Goal: Find specific page/section: Find specific page/section

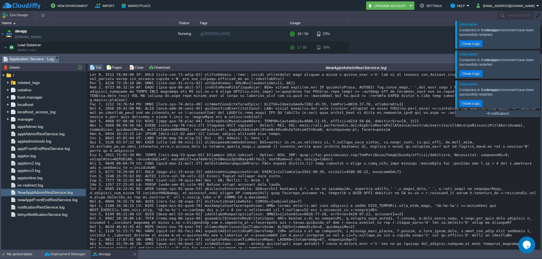
scroll to position [17, 0]
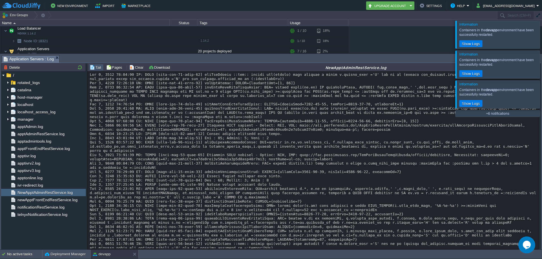
click at [542, 32] on div at bounding box center [549, 35] width 0 height 28
click at [542, 37] on div at bounding box center [549, 35] width 0 height 28
click at [542, 38] on div at bounding box center [549, 35] width 0 height 28
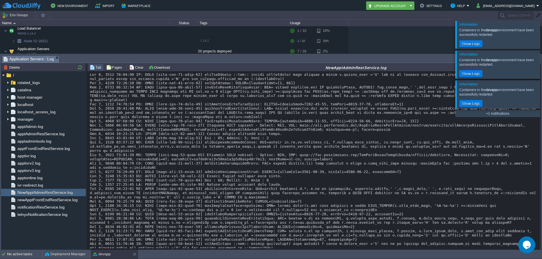
click at [542, 38] on div at bounding box center [549, 35] width 0 height 28
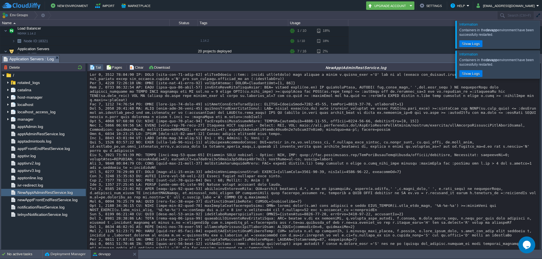
click at [542, 38] on div at bounding box center [549, 35] width 0 height 28
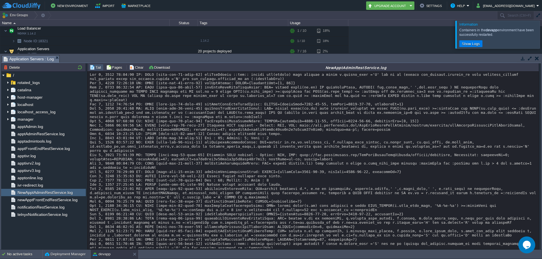
click at [542, 38] on div at bounding box center [549, 35] width 0 height 28
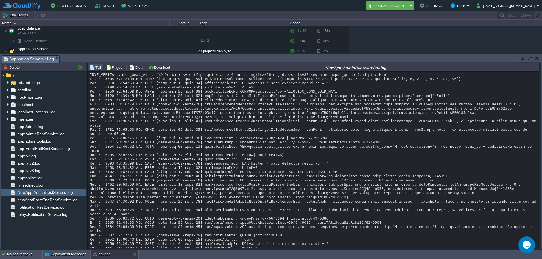
scroll to position [11107, 0]
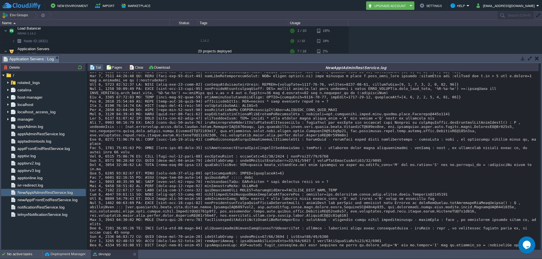
drag, startPoint x: 343, startPoint y: 92, endPoint x: 236, endPoint y: 94, distance: 107.0
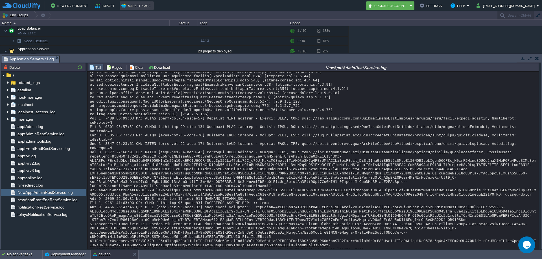
scroll to position [8405, 0]
